Goal: Navigation & Orientation: Go to known website

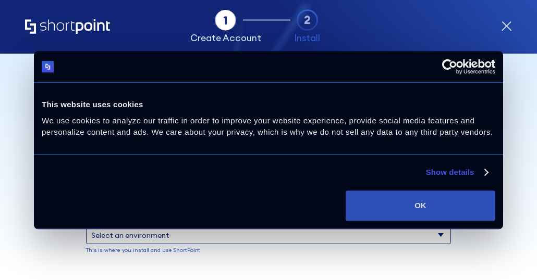
click at [387, 219] on button "OK" at bounding box center [421, 206] width 150 height 30
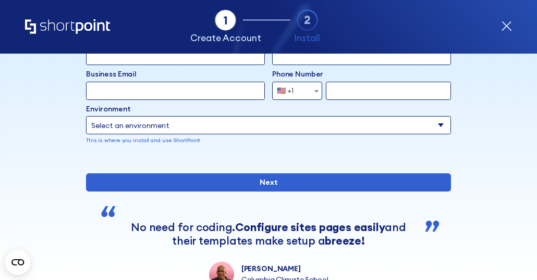
scroll to position [100, 0]
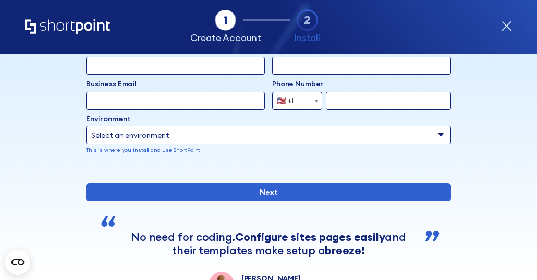
click at [502, 24] on icon "form" at bounding box center [506, 26] width 11 height 11
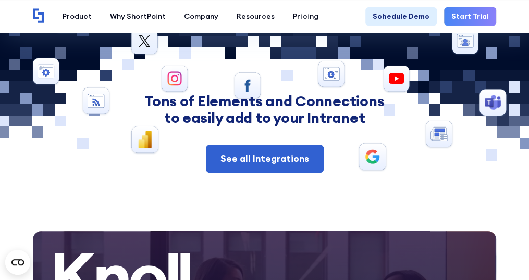
scroll to position [3407, 0]
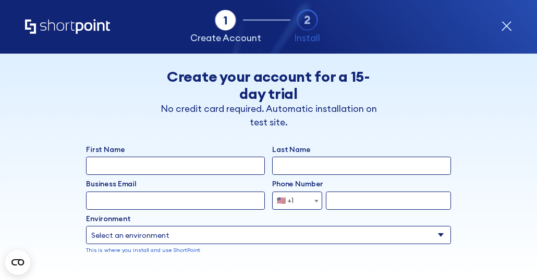
click at [509, 19] on div "Tab 1 Tab 2 Tab 2 ShortPoint eases the setup and orchestration of Intranets and…" at bounding box center [268, 27] width 487 height 54
drag, startPoint x: 509, startPoint y: 17, endPoint x: 512, endPoint y: 27, distance: 11.0
click at [512, 25] on div "Tab 1 Tab 2 Tab 2 ShortPoint eases the setup and orchestration of Intranets and…" at bounding box center [268, 27] width 537 height 54
click at [508, 26] on icon "form" at bounding box center [506, 26] width 11 height 11
click at [510, 27] on icon "form" at bounding box center [506, 26] width 11 height 11
